Goal: Information Seeking & Learning: Learn about a topic

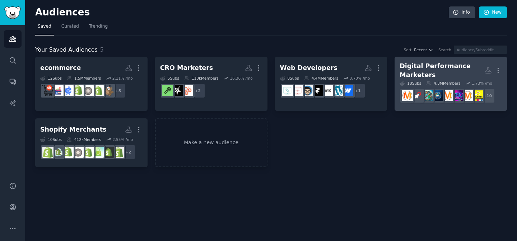
click at [426, 68] on div "Digital Performance Marketers" at bounding box center [442, 71] width 85 height 18
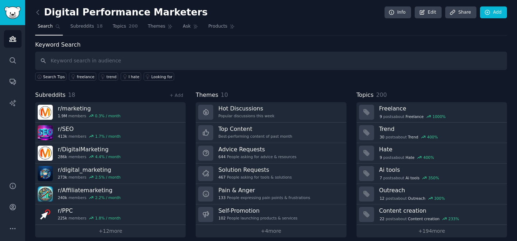
scroll to position [6, 0]
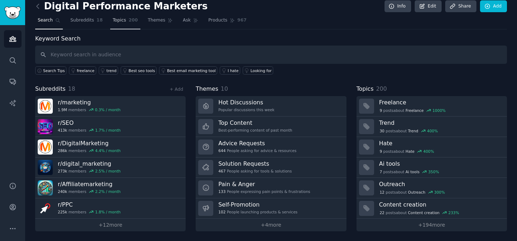
click at [126, 19] on link "Topics 200" at bounding box center [125, 22] width 30 height 15
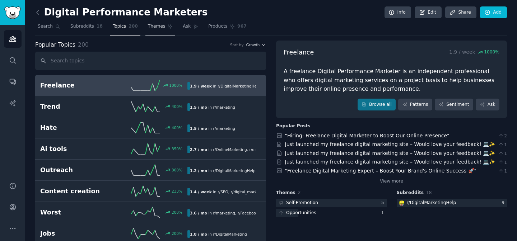
click at [151, 28] on span "Themes" at bounding box center [157, 26] width 18 height 6
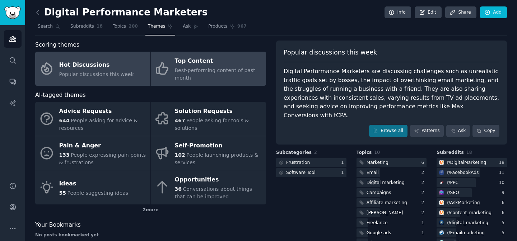
click at [222, 77] on div "Best-performing content of past month" at bounding box center [219, 74] width 88 height 15
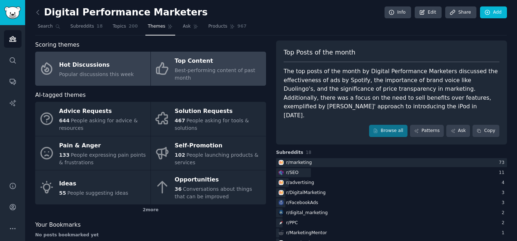
click at [98, 73] on span "Popular discussions this week" at bounding box center [96, 74] width 75 height 6
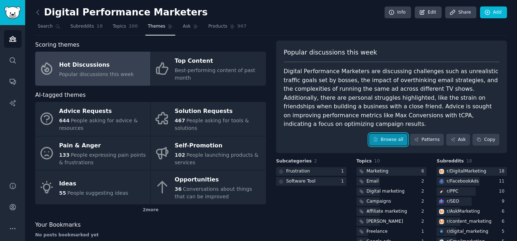
click at [388, 134] on link "Browse all" at bounding box center [388, 140] width 38 height 12
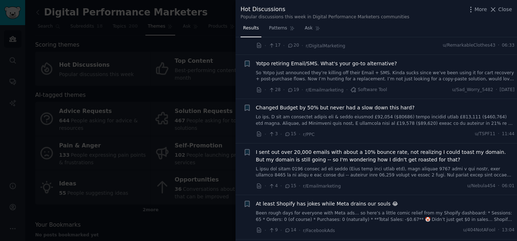
scroll to position [234, 0]
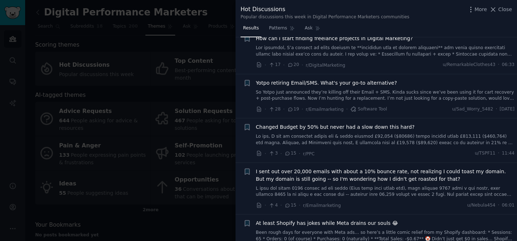
click at [379, 83] on span "Yotpo retiring Email/SMS. What's your go-to alternative?" at bounding box center [326, 83] width 141 height 8
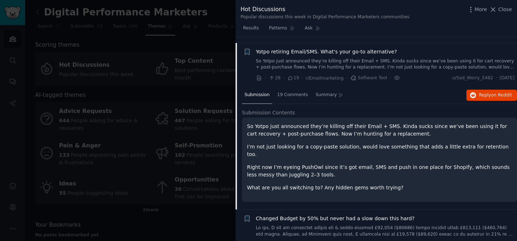
scroll to position [271, 0]
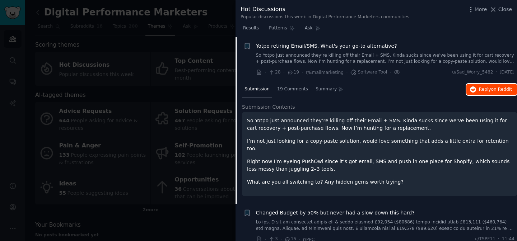
click at [491, 89] on span "on Reddit" at bounding box center [501, 89] width 21 height 5
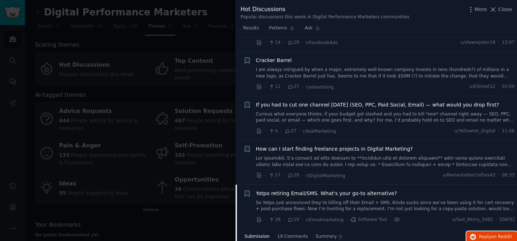
scroll to position [115, 0]
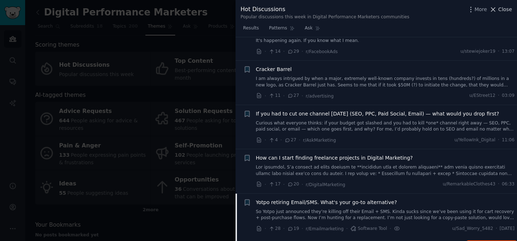
click at [506, 8] on span "Close" at bounding box center [506, 10] width 14 height 8
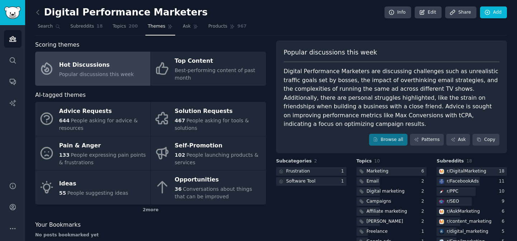
click at [112, 67] on div "Hot Discussions" at bounding box center [96, 64] width 75 height 11
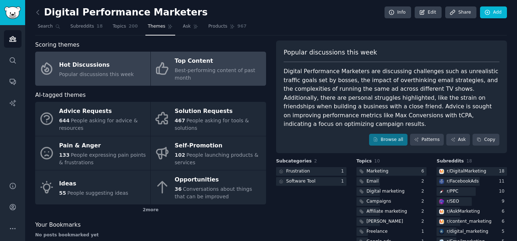
click at [197, 70] on span "Best-performing content of past month" at bounding box center [215, 74] width 80 height 13
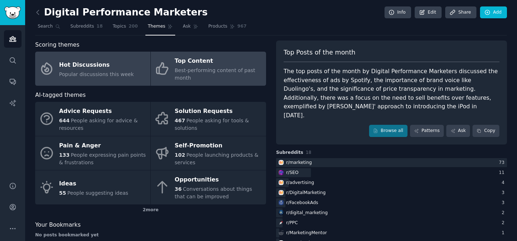
click at [95, 73] on span "Popular discussions this week" at bounding box center [96, 74] width 75 height 6
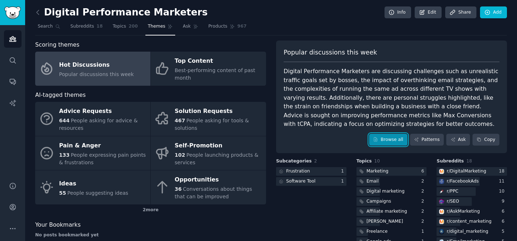
click at [381, 140] on link "Browse all" at bounding box center [388, 140] width 38 height 12
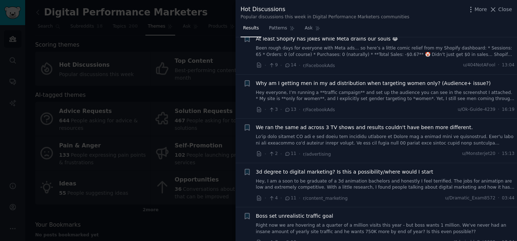
scroll to position [423, 0]
